Goal: Find specific page/section: Find specific page/section

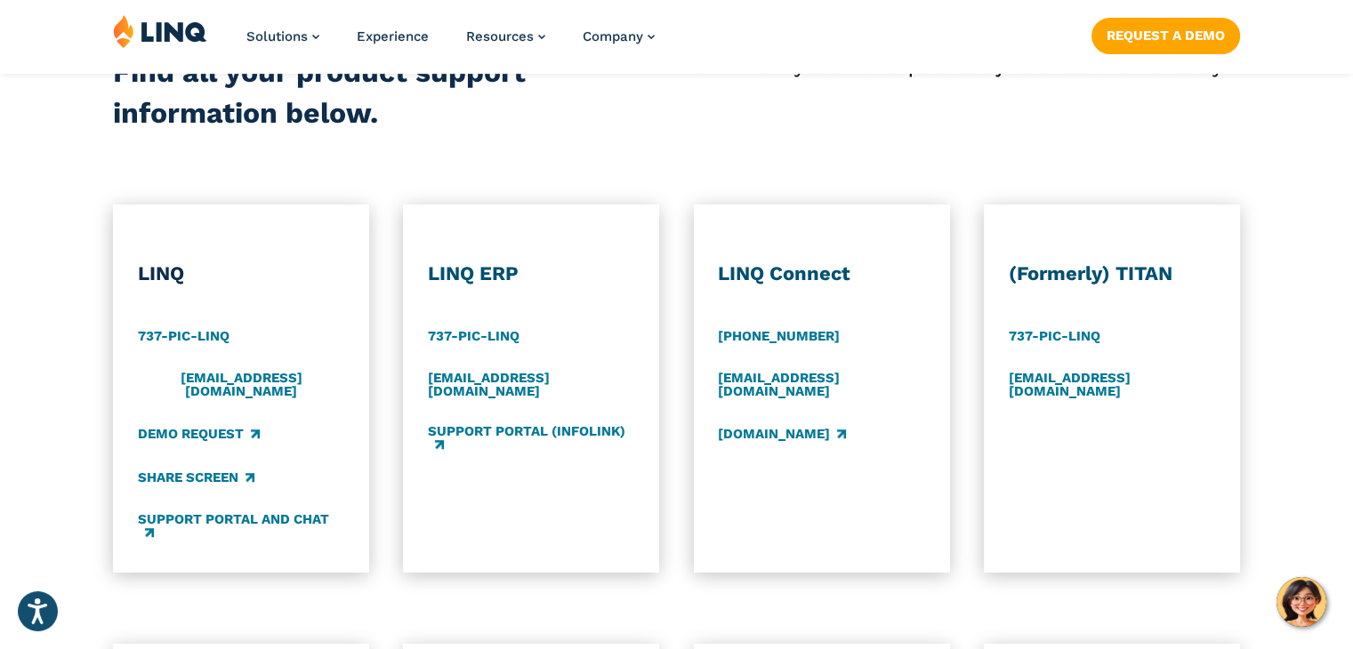
scroll to position [854, 0]
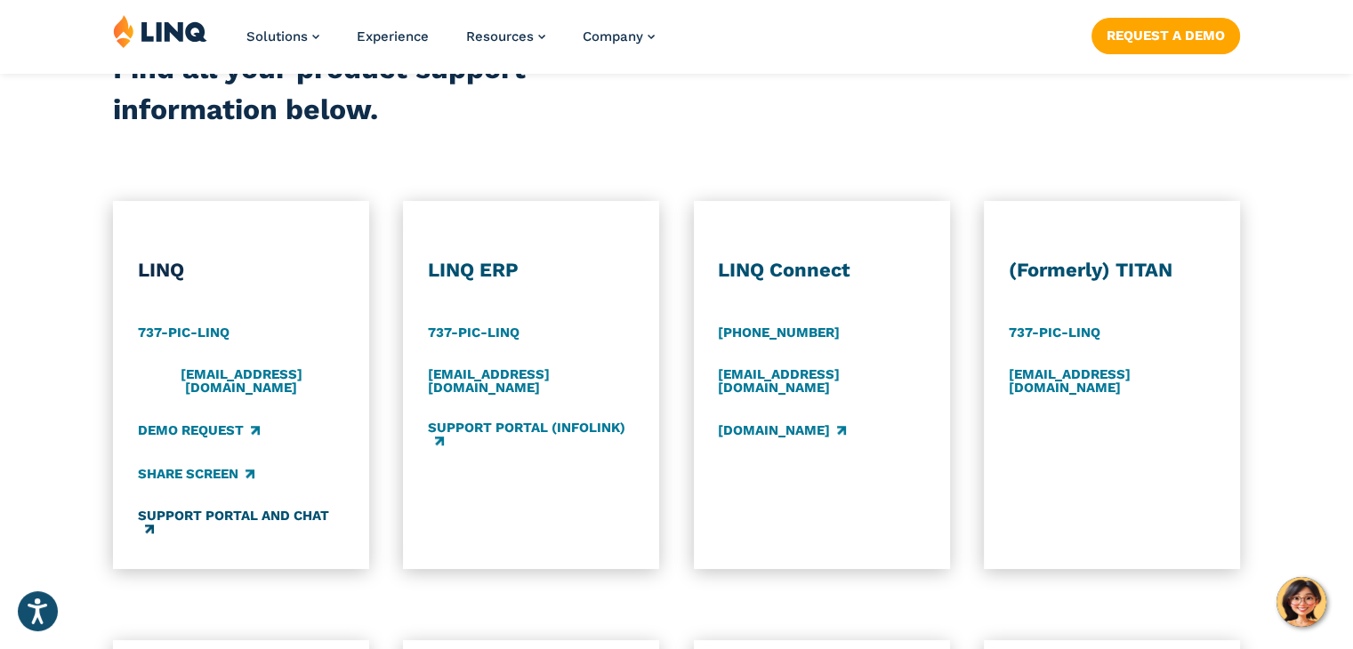
click at [216, 508] on link "Support Portal and Chat" at bounding box center [241, 522] width 207 height 29
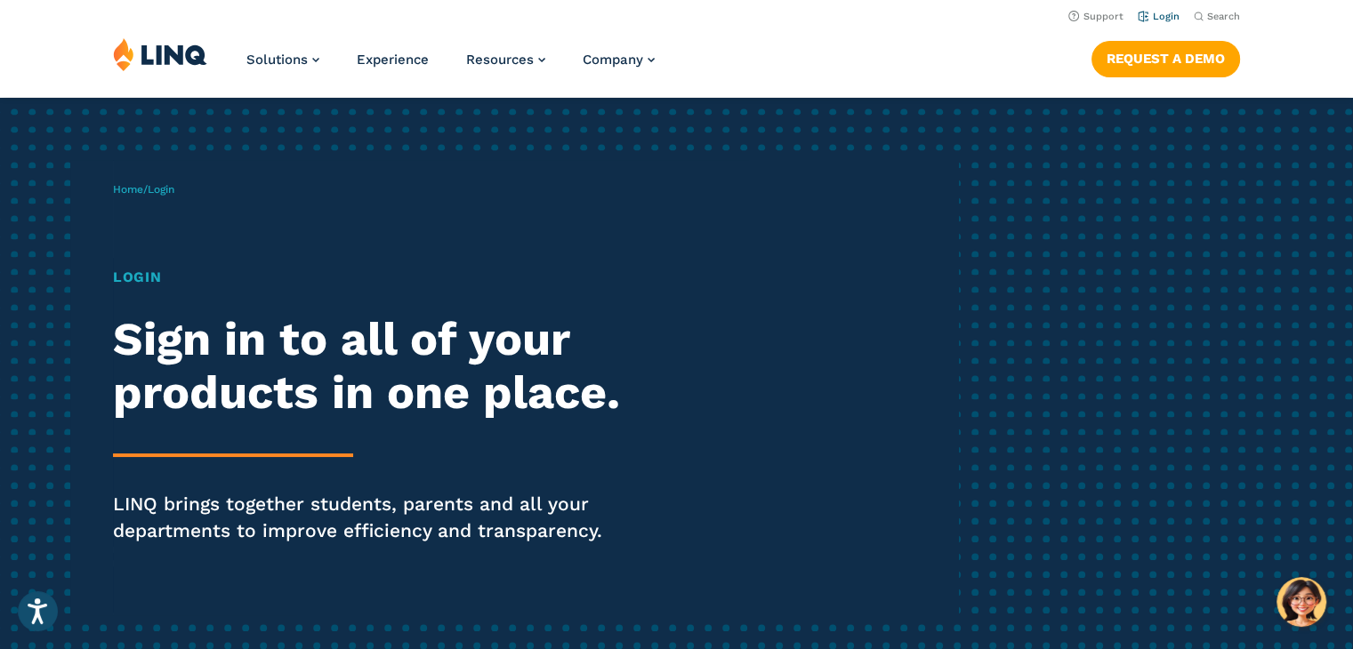
click at [1165, 18] on link "Login" at bounding box center [1159, 17] width 42 height 12
click at [1145, 18] on link "Login" at bounding box center [1159, 17] width 42 height 12
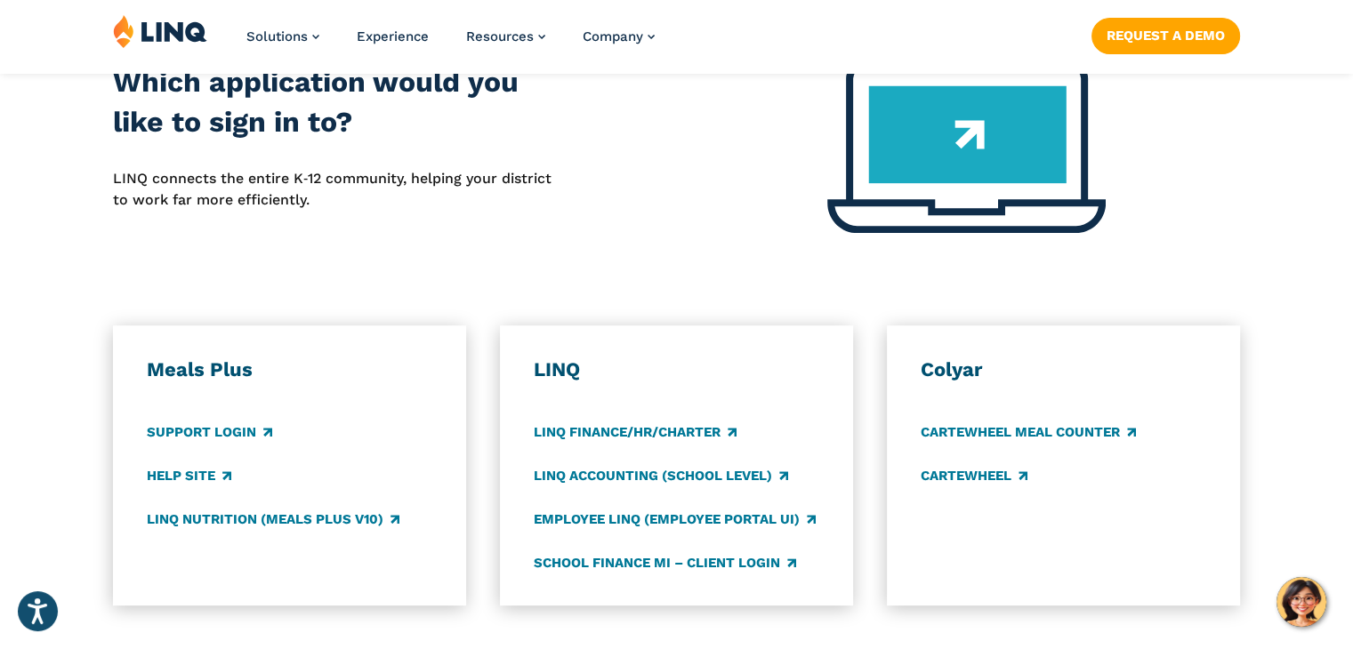
scroll to position [829, 0]
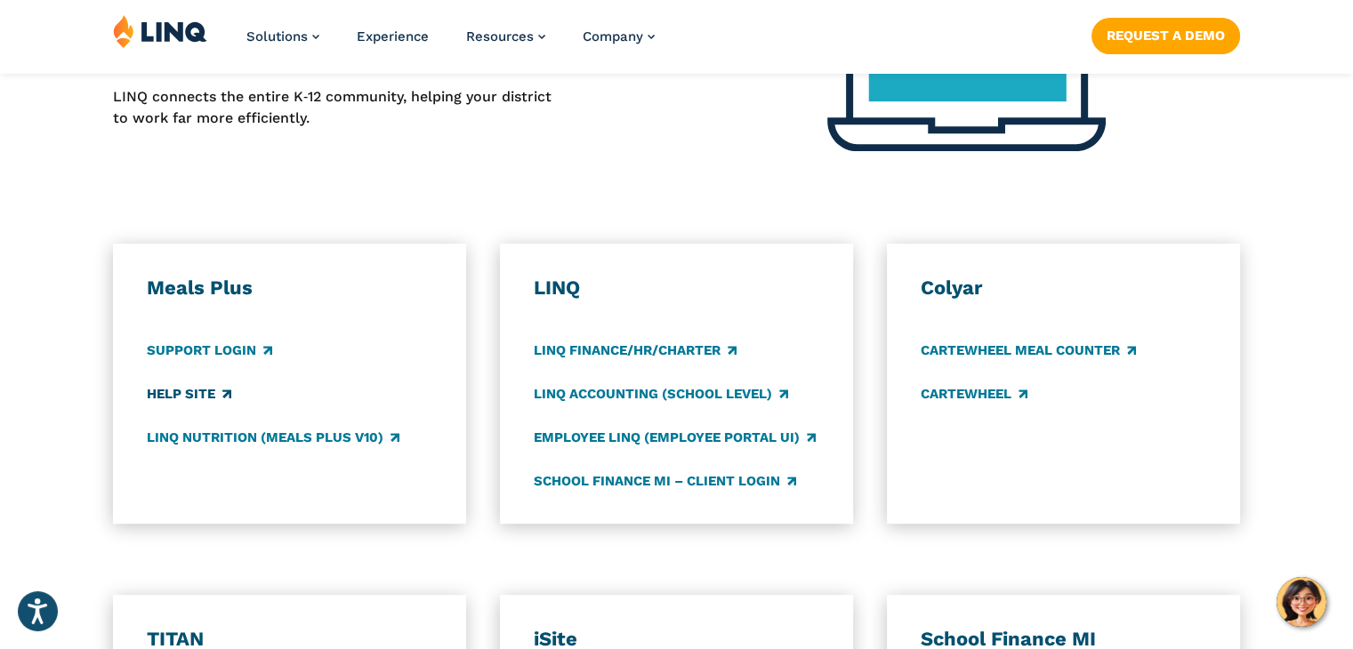
click at [199, 393] on link "Help Site" at bounding box center [189, 394] width 85 height 20
